Goal: Information Seeking & Learning: Learn about a topic

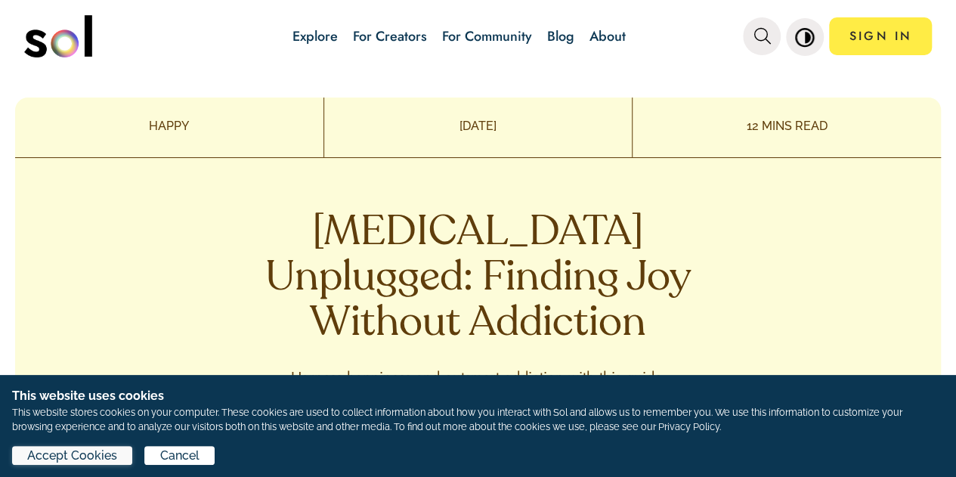
click at [97, 454] on span "Accept Cookies" at bounding box center [72, 456] width 90 height 18
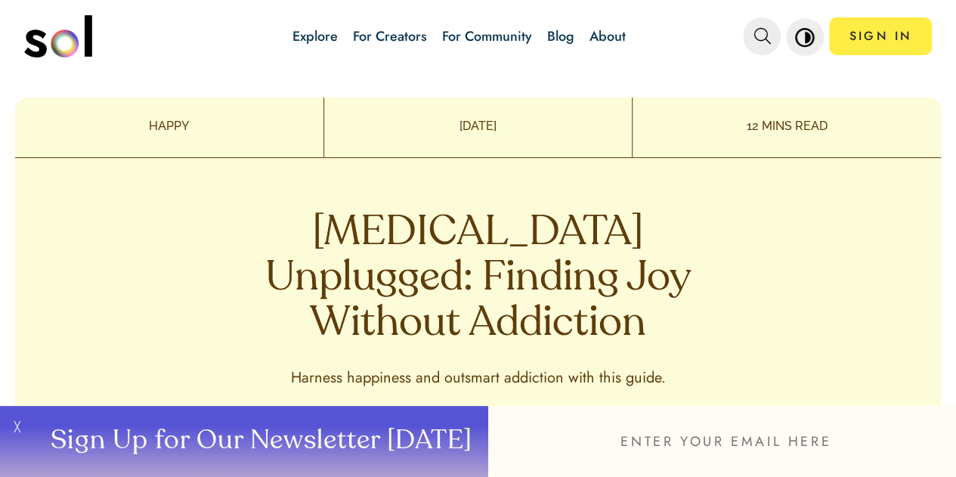
click at [806, 231] on div "[MEDICAL_DATA] Unplugged: Finding Joy Without Addiction Harness happiness and o…" at bounding box center [478, 362] width 926 height 408
click at [816, 273] on div "[MEDICAL_DATA] Unplugged: Finding Joy Without Addiction Harness happiness and o…" at bounding box center [478, 362] width 926 height 408
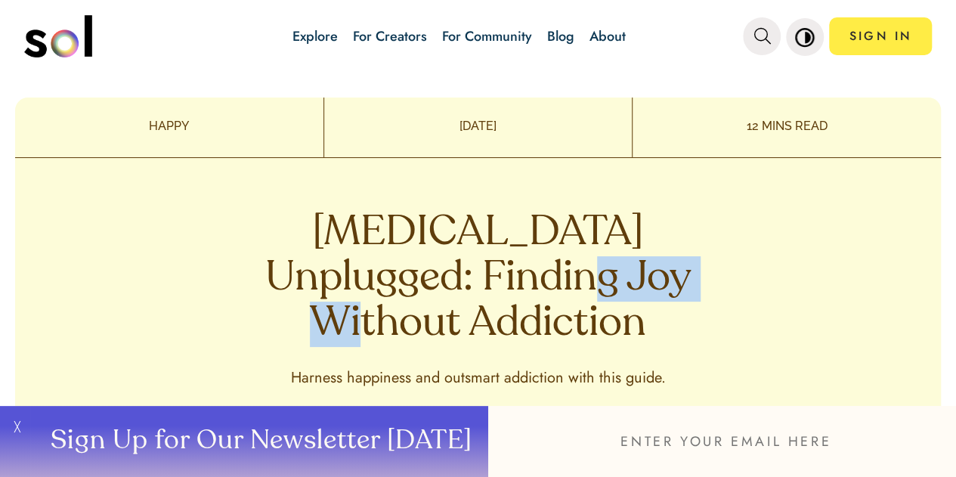
click at [816, 273] on div "[MEDICAL_DATA] Unplugged: Finding Joy Without Addiction Harness happiness and o…" at bounding box center [478, 362] width 926 height 408
click at [21, 427] on button "╳" at bounding box center [15, 441] width 30 height 71
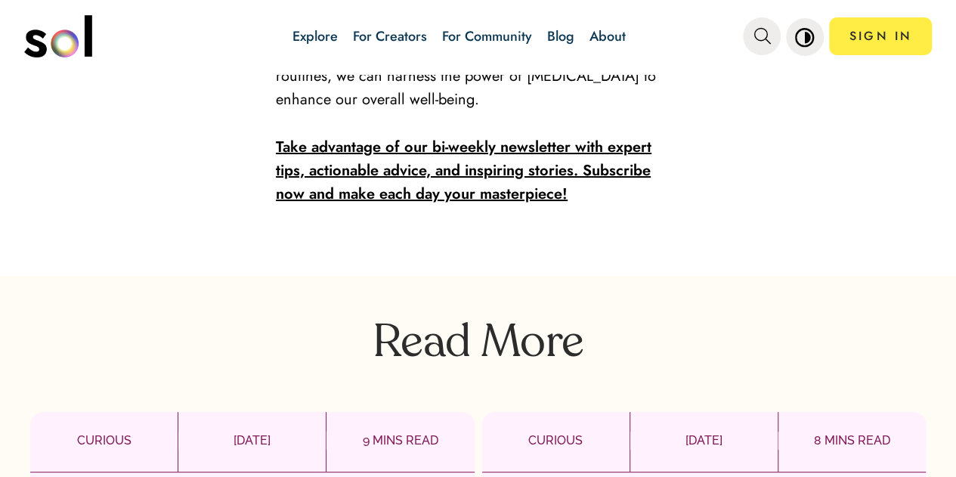
scroll to position [5232, 0]
